Goal: Task Accomplishment & Management: Complete application form

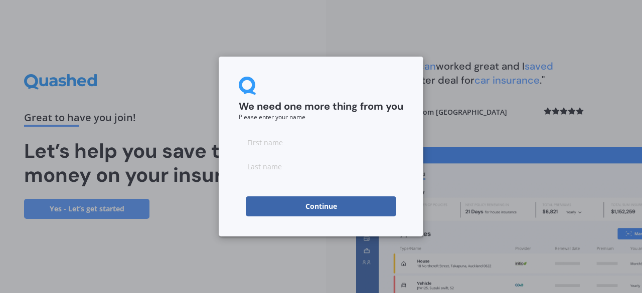
click at [262, 142] on input at bounding box center [321, 142] width 165 height 20
type input "[PERSON_NAME]"
click at [278, 169] on input at bounding box center [321, 167] width 165 height 20
type input "Khor"
click at [314, 209] on button "Continue" at bounding box center [321, 207] width 150 height 20
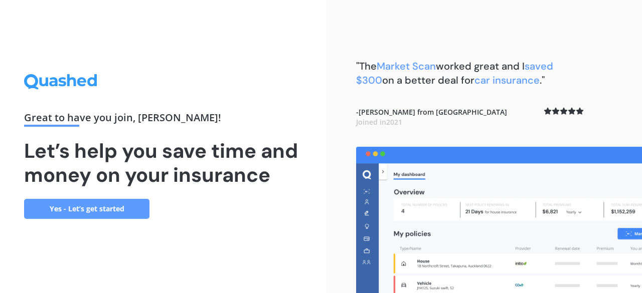
click at [118, 208] on link "Yes - Let’s get started" at bounding box center [86, 209] width 125 height 20
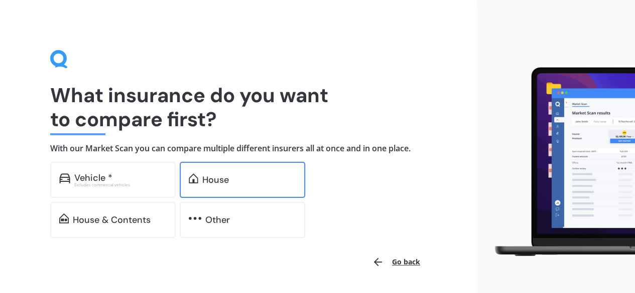
click at [222, 186] on div "House" at bounding box center [242, 180] width 125 height 36
